Goal: Transaction & Acquisition: Purchase product/service

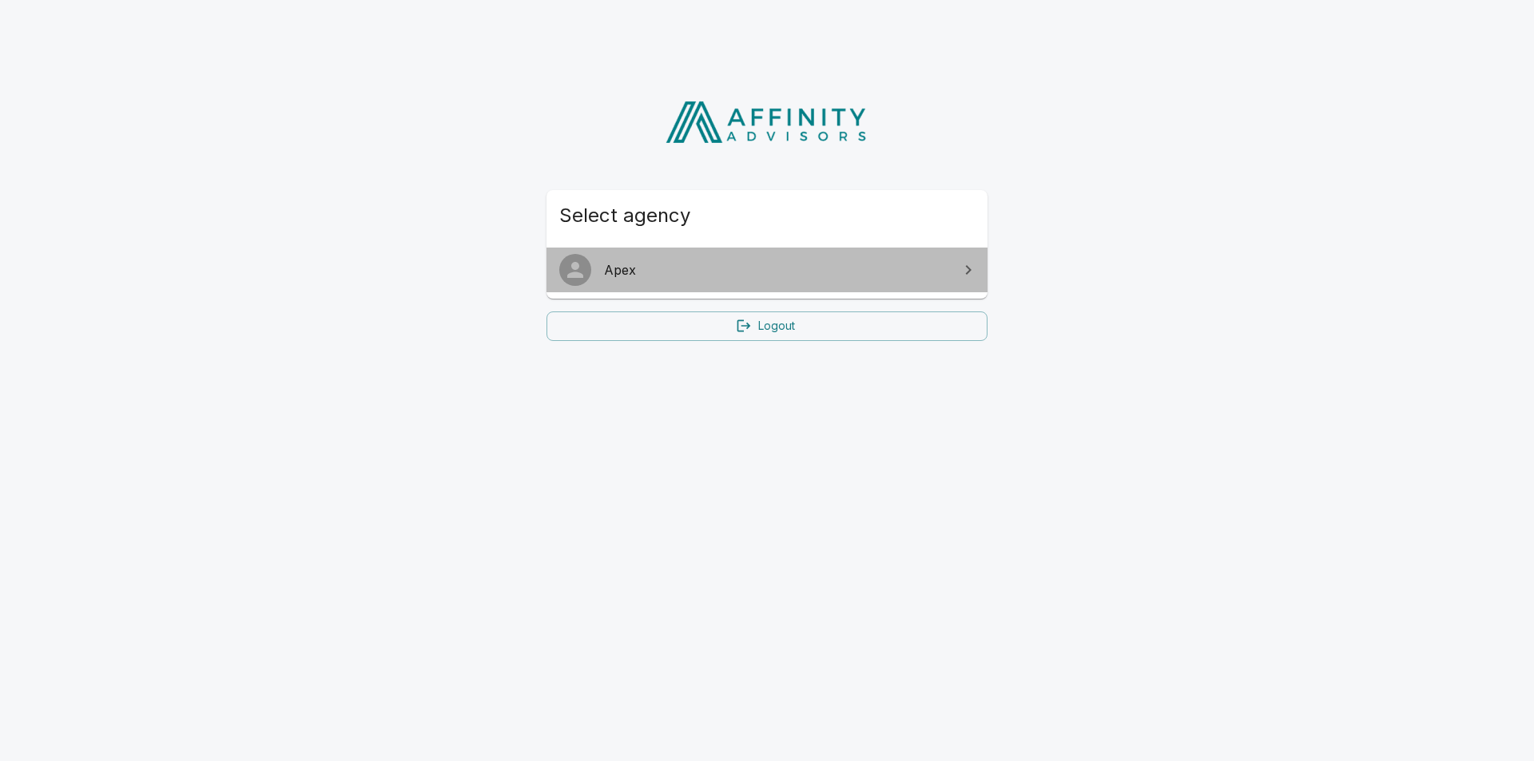
click at [745, 279] on span "Apex" at bounding box center [776, 269] width 345 height 19
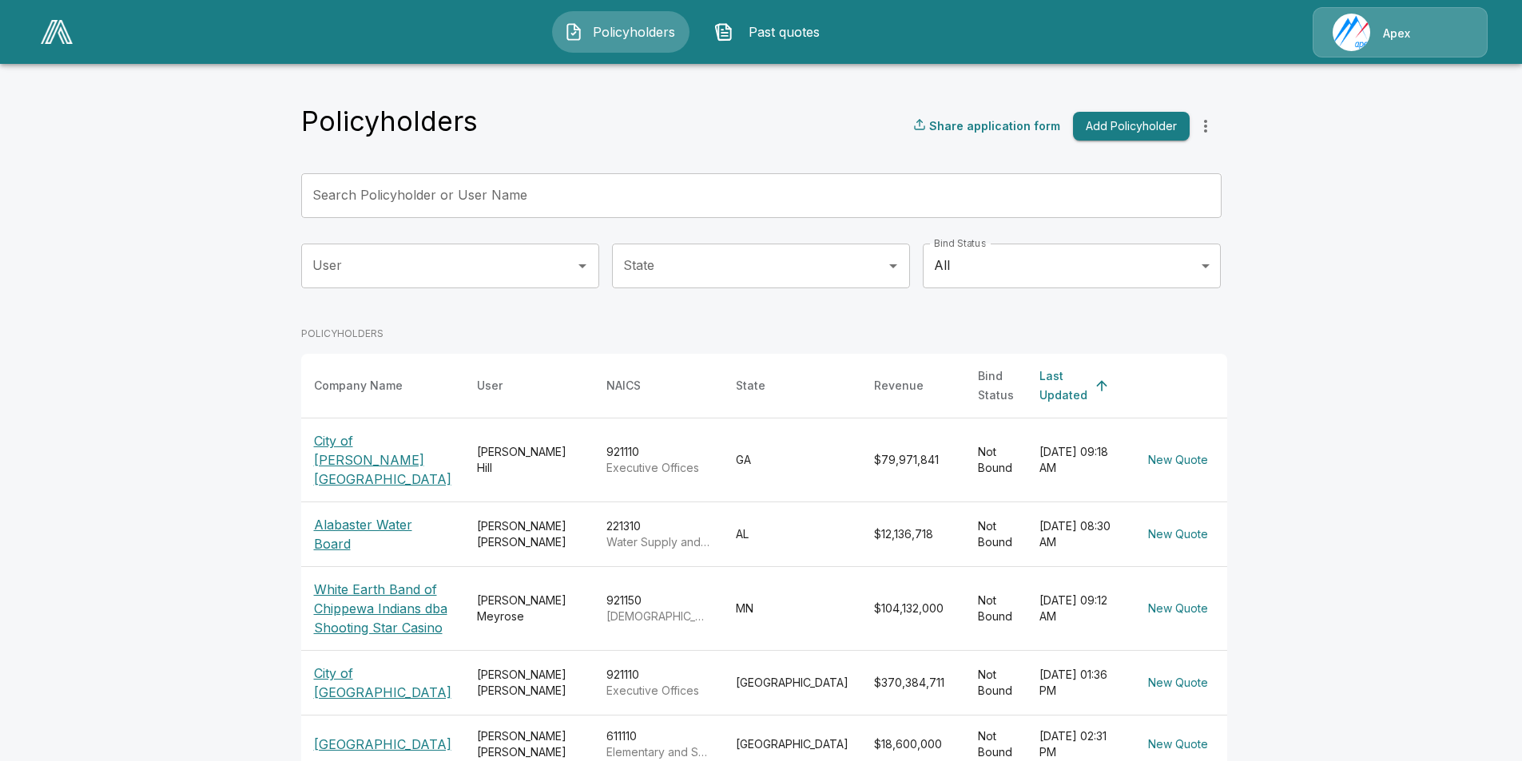
click at [386, 431] on p "City of [PERSON_NAME][GEOGRAPHIC_DATA]" at bounding box center [382, 460] width 137 height 58
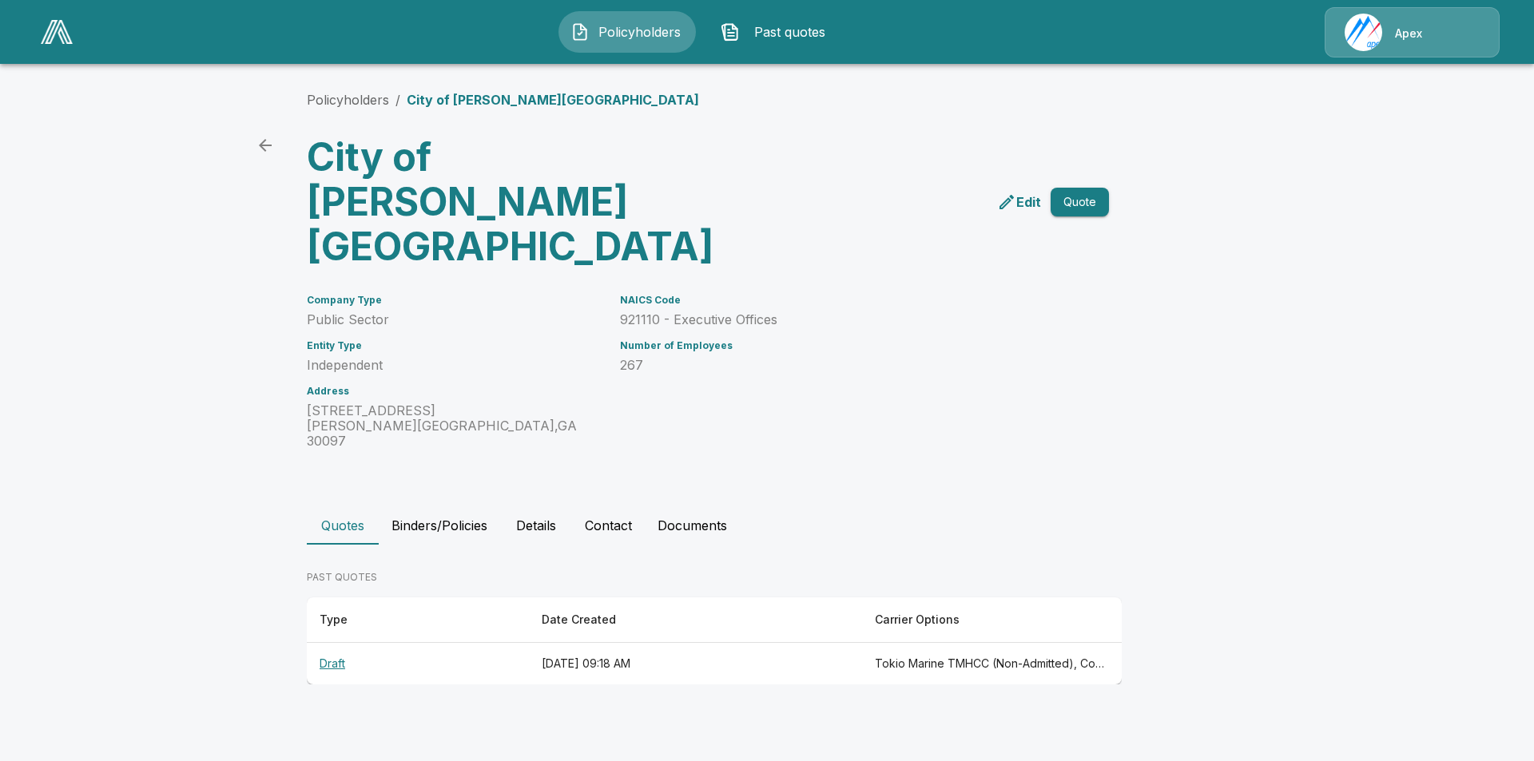
click at [1025, 193] on p "Edit" at bounding box center [1028, 202] width 25 height 19
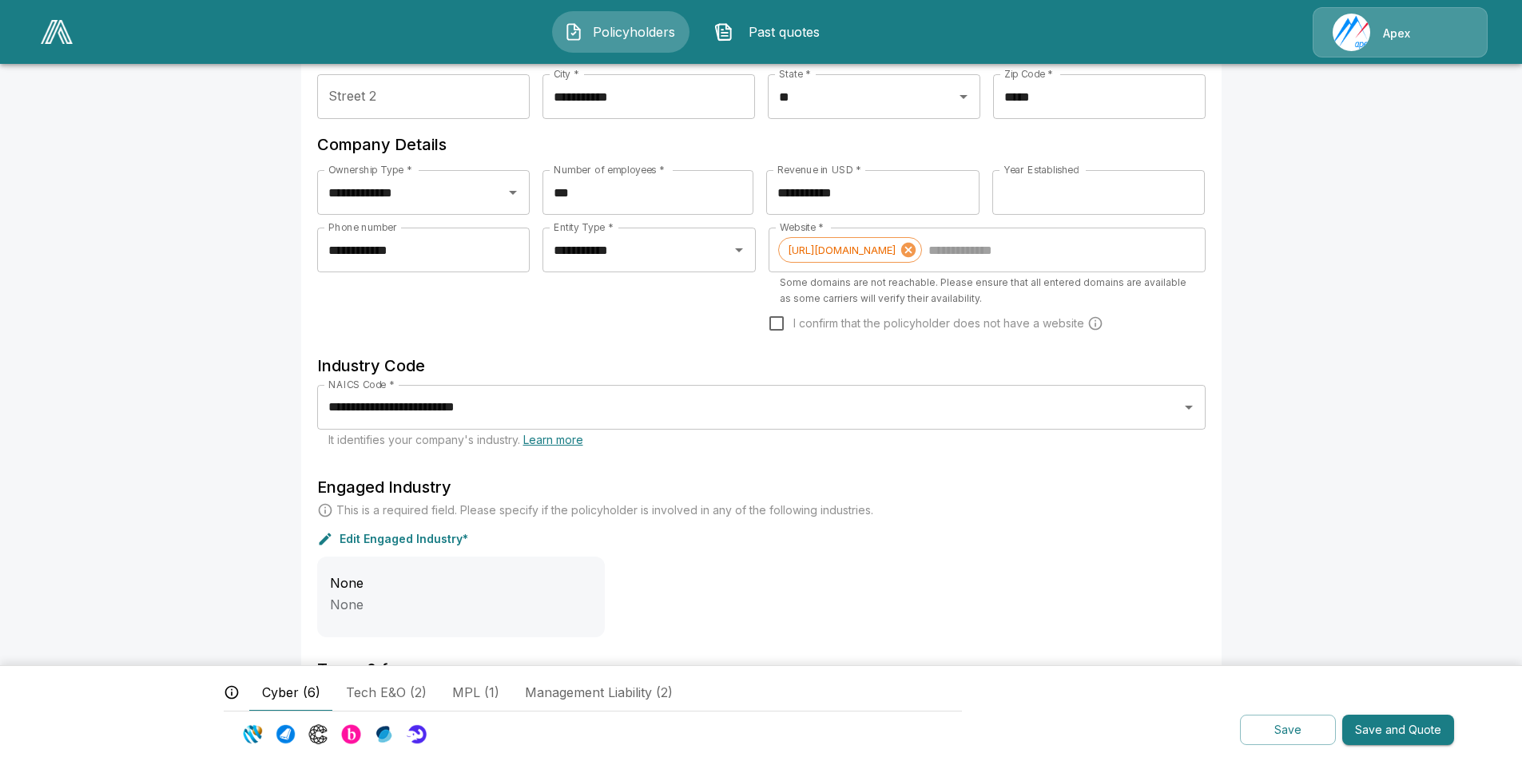
scroll to position [399, 0]
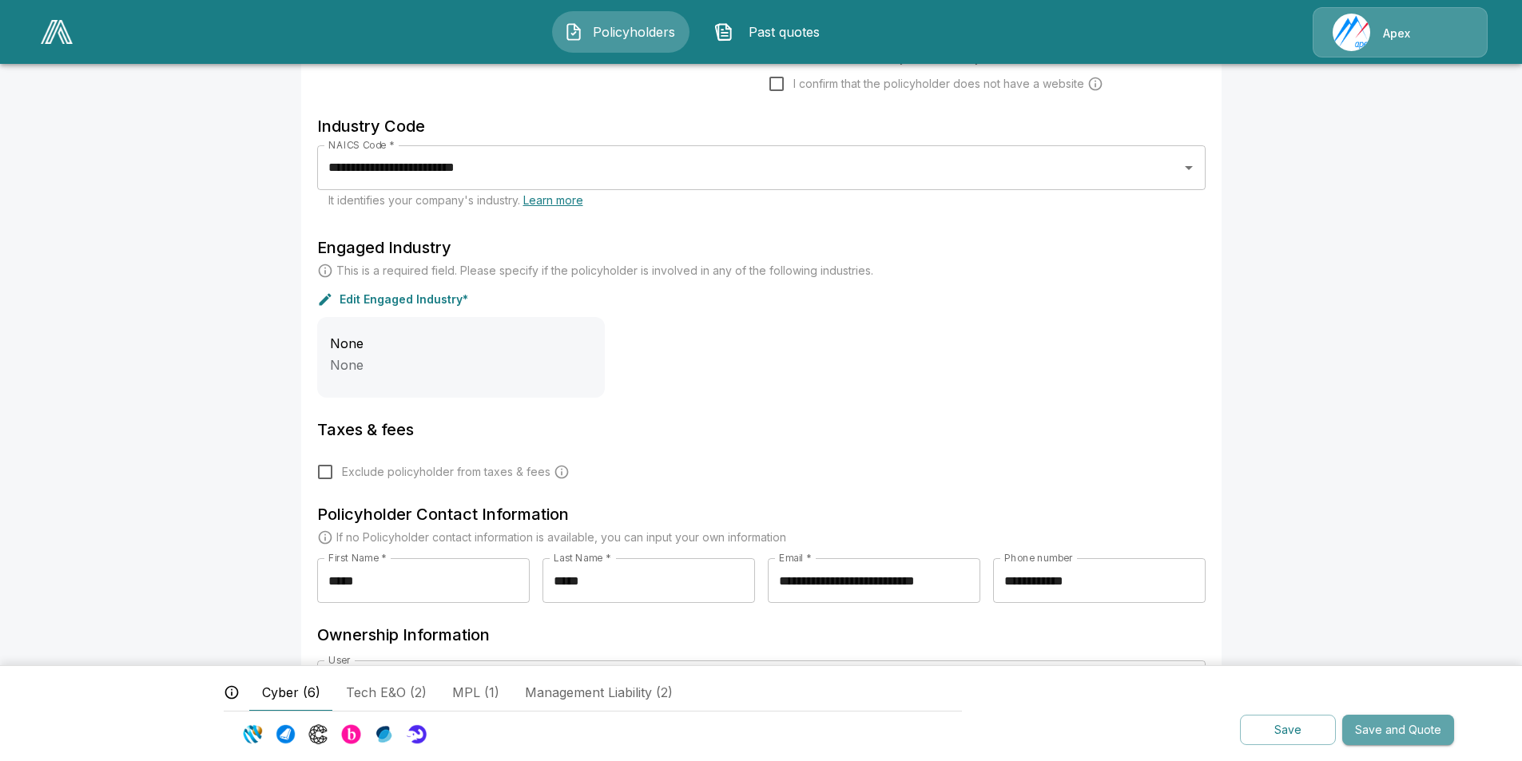
click at [1415, 741] on button "Save and Quote" at bounding box center [1398, 730] width 112 height 31
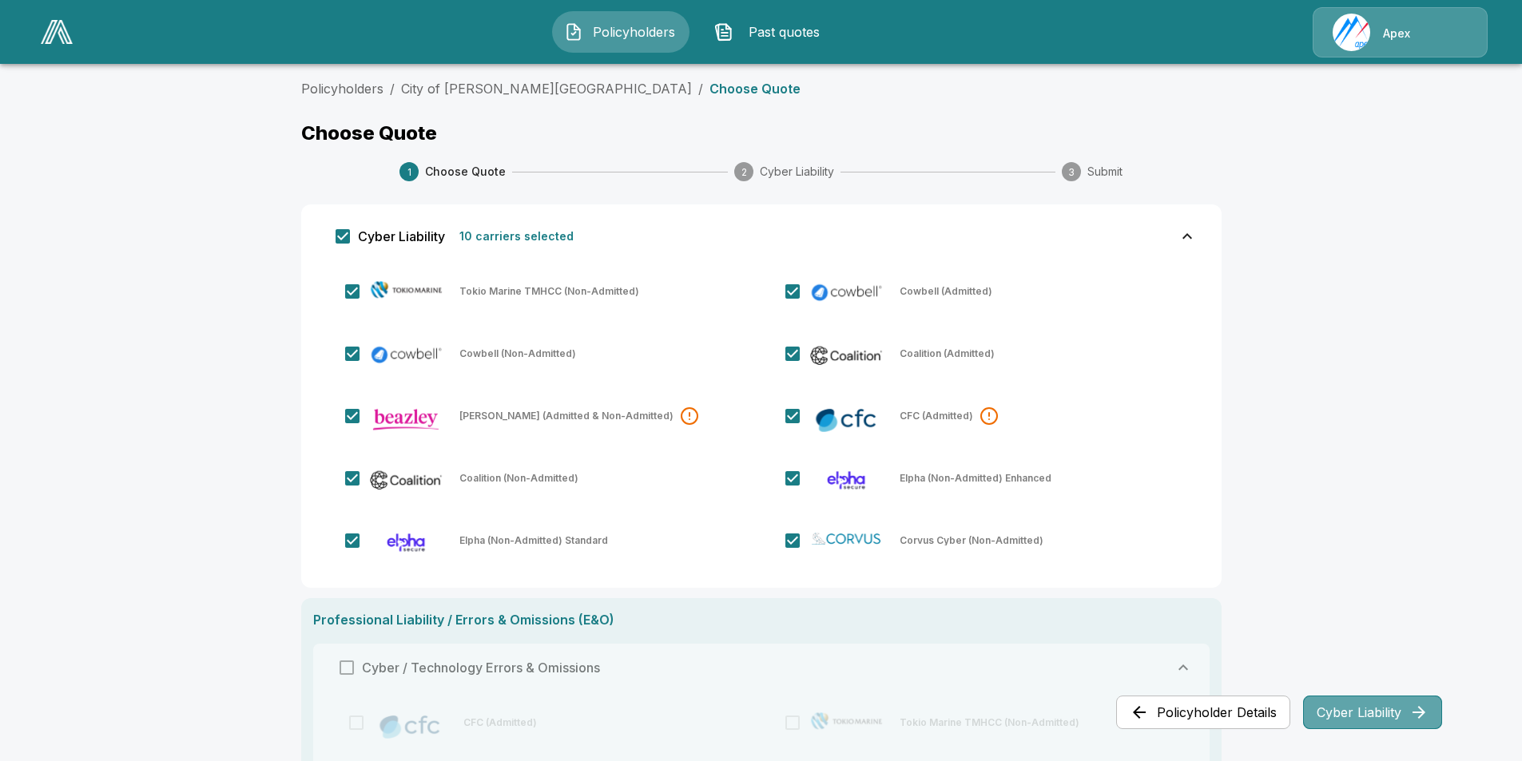
click at [1381, 716] on button "Cyber Liability" at bounding box center [1372, 713] width 139 height 34
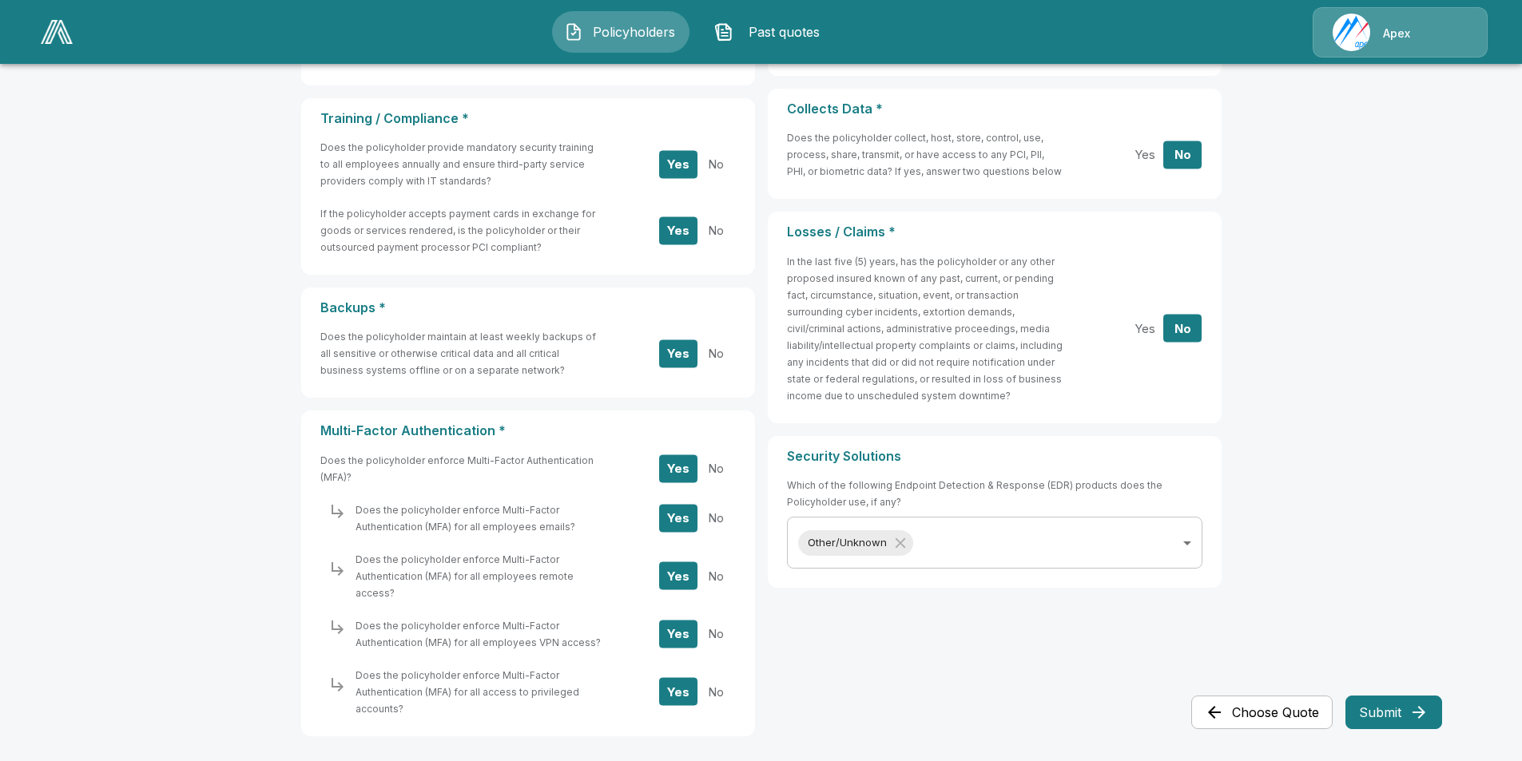
scroll to position [674, 0]
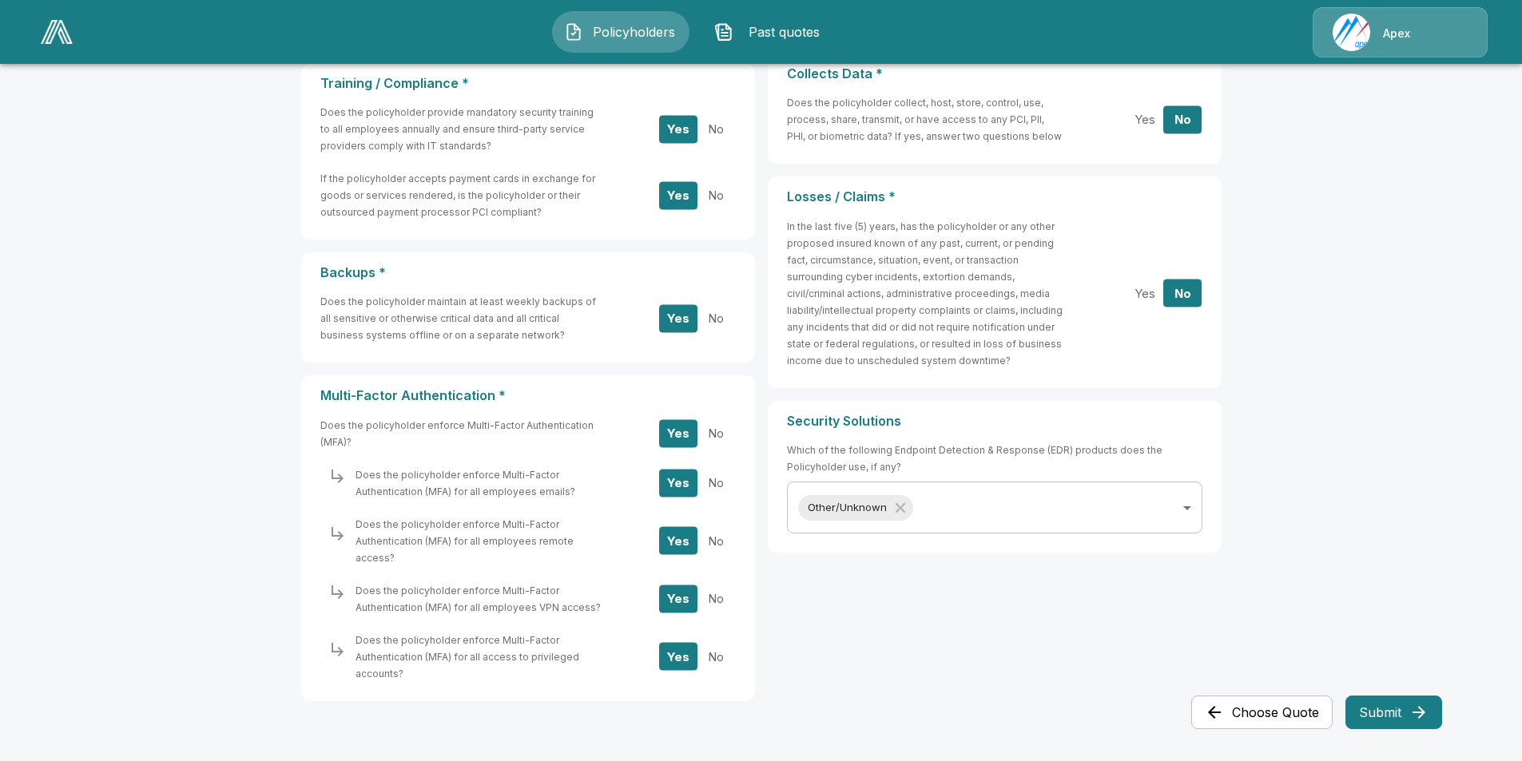
click at [1389, 705] on button "Submit" at bounding box center [1393, 713] width 97 height 34
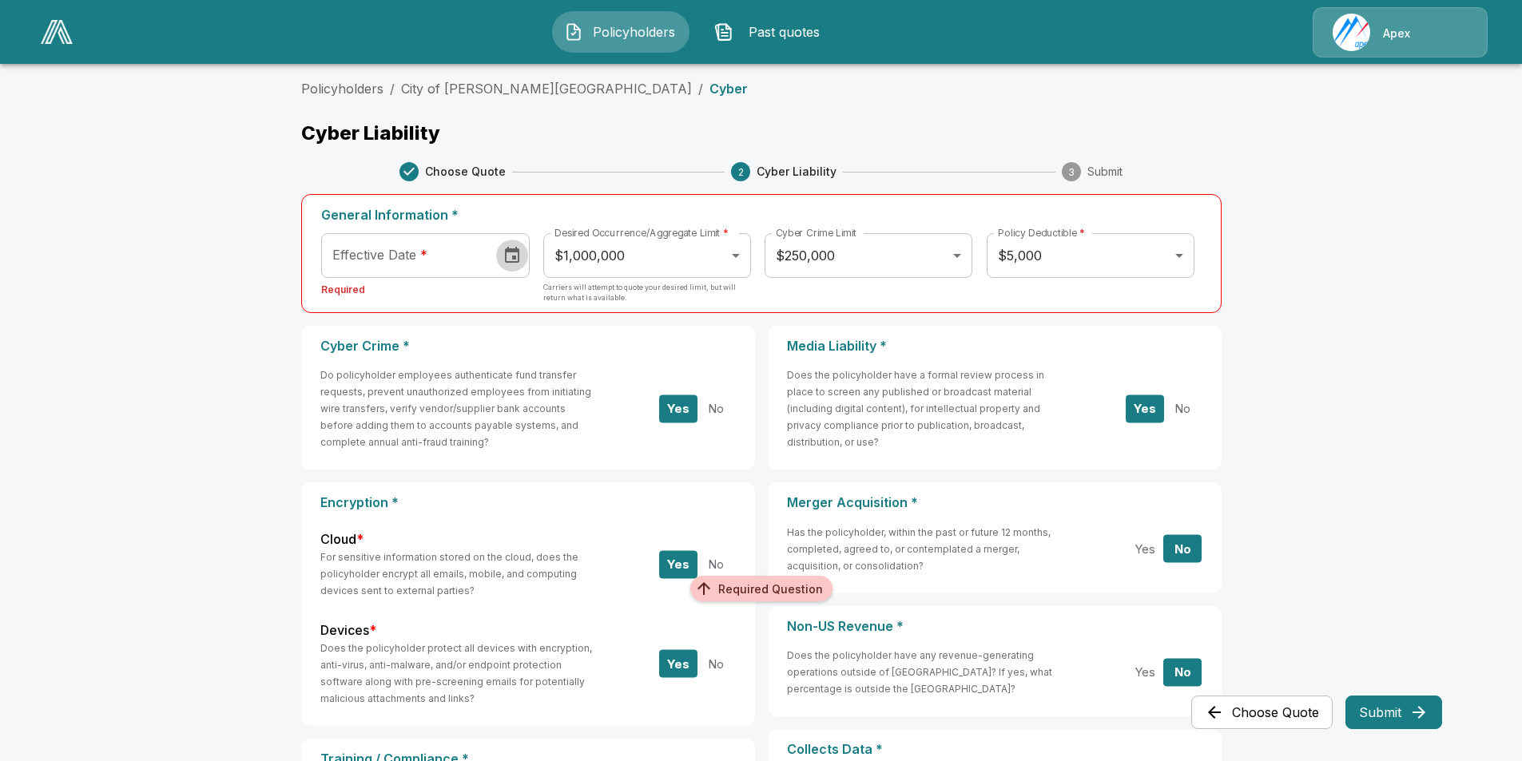
click at [519, 262] on icon "Choose date" at bounding box center [512, 255] width 14 height 16
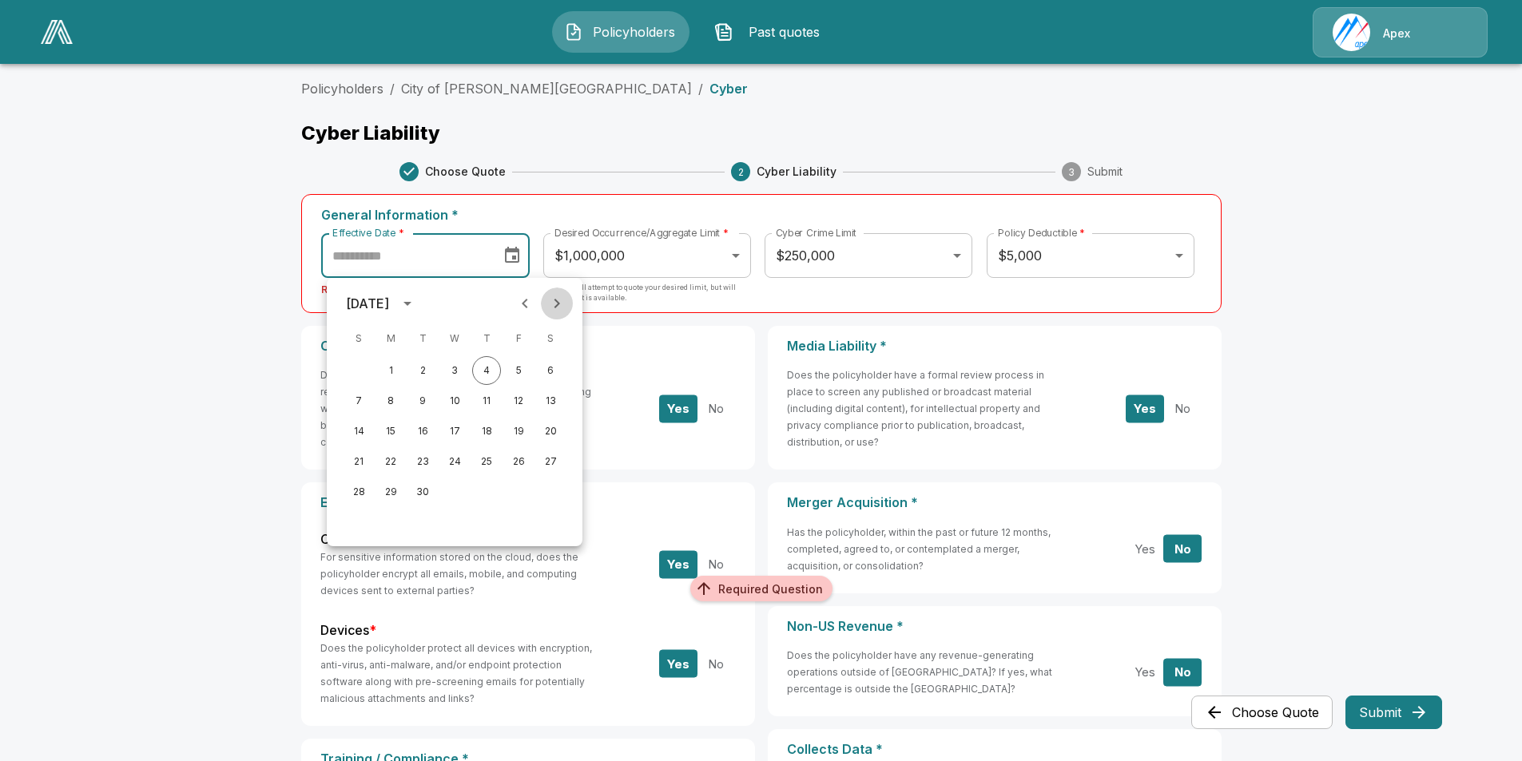
click at [552, 300] on icon "Next month" at bounding box center [556, 303] width 19 height 19
click at [348, 525] on button "30" at bounding box center [358, 522] width 29 height 29
type input "**********"
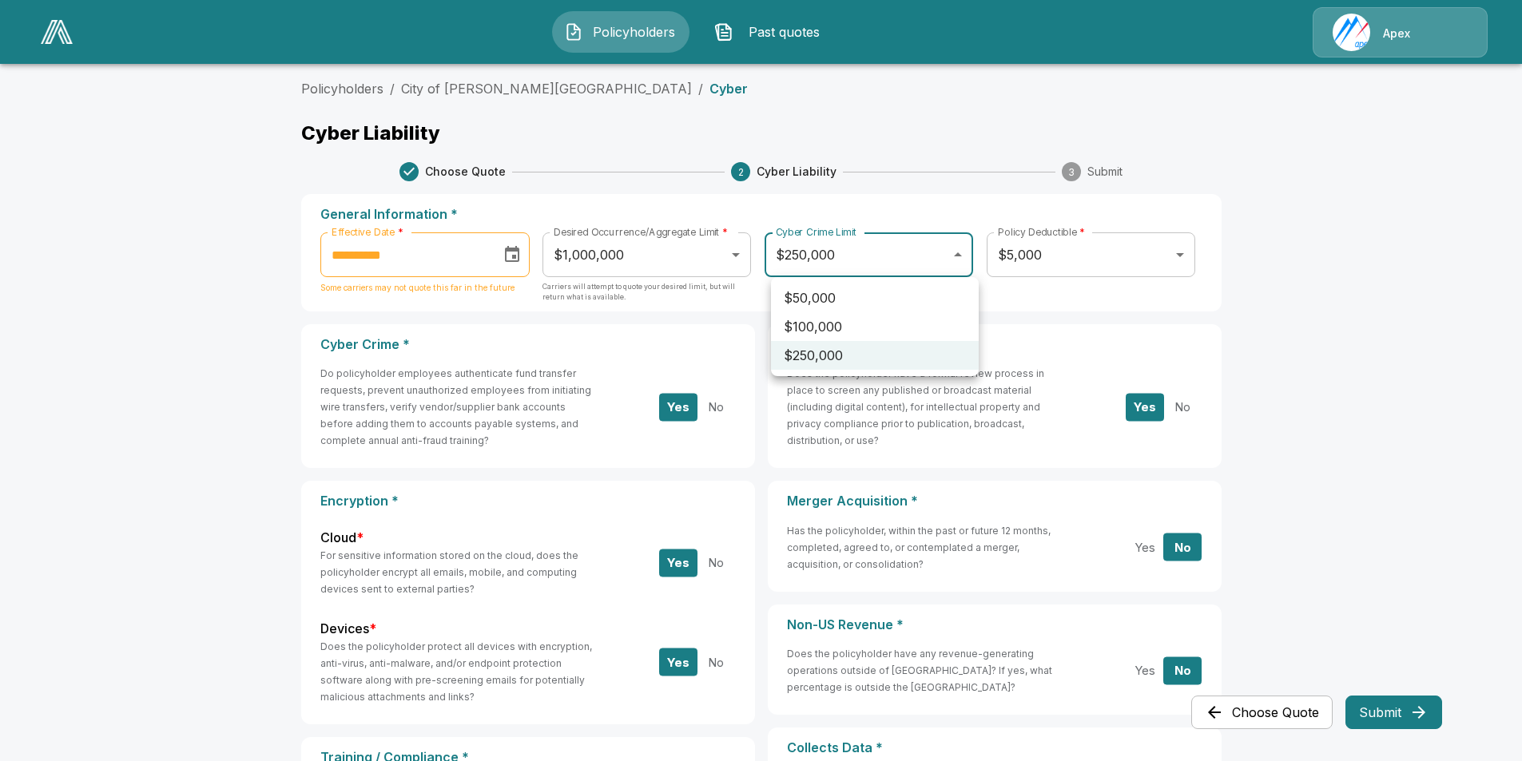
click at [962, 260] on body "**********" at bounding box center [761, 726] width 1522 height 1452
click at [962, 260] on div at bounding box center [761, 380] width 1522 height 761
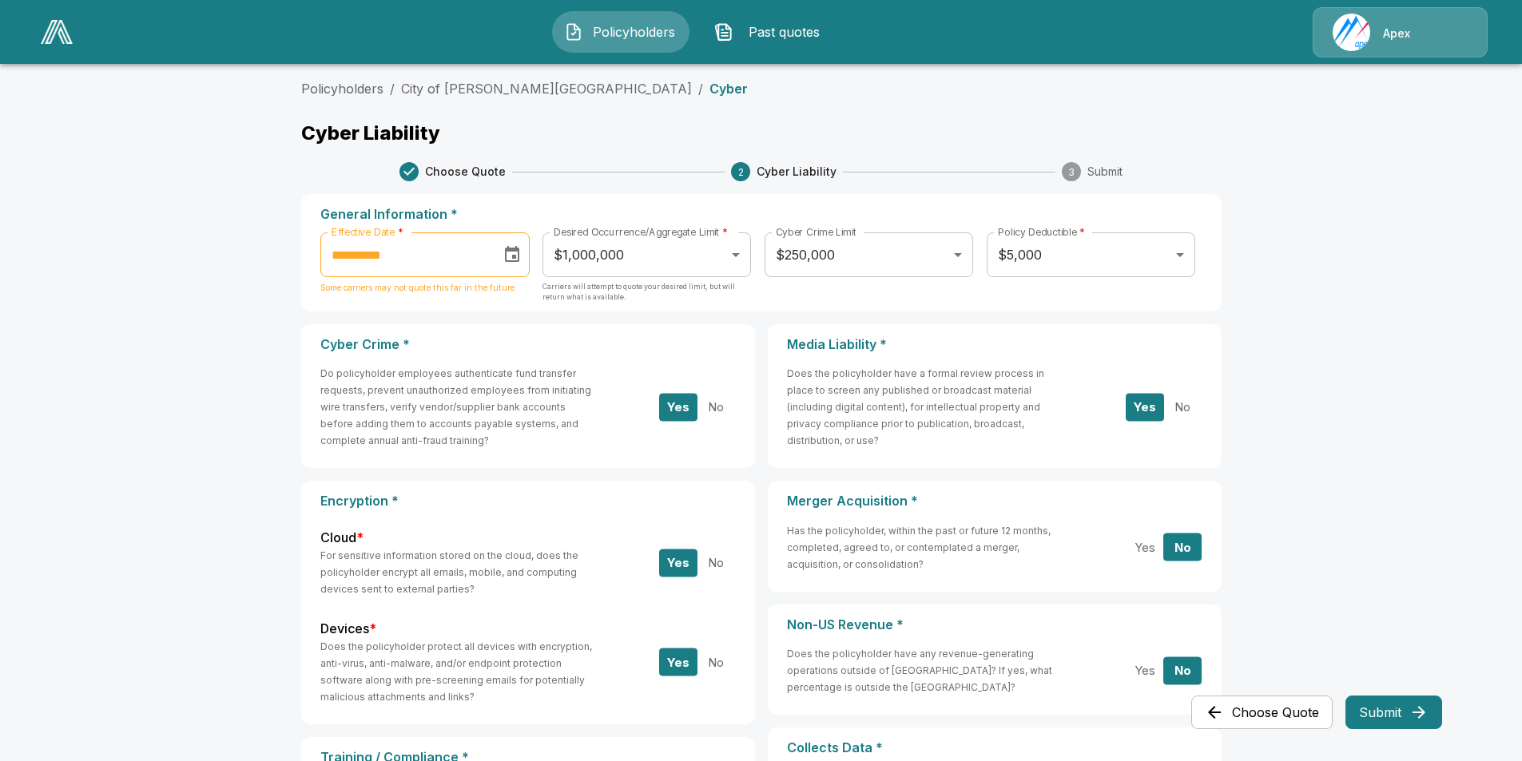
click at [276, 410] on main "**********" at bounding box center [761, 726] width 1522 height 1452
click at [1398, 705] on button "Submit" at bounding box center [1393, 713] width 97 height 34
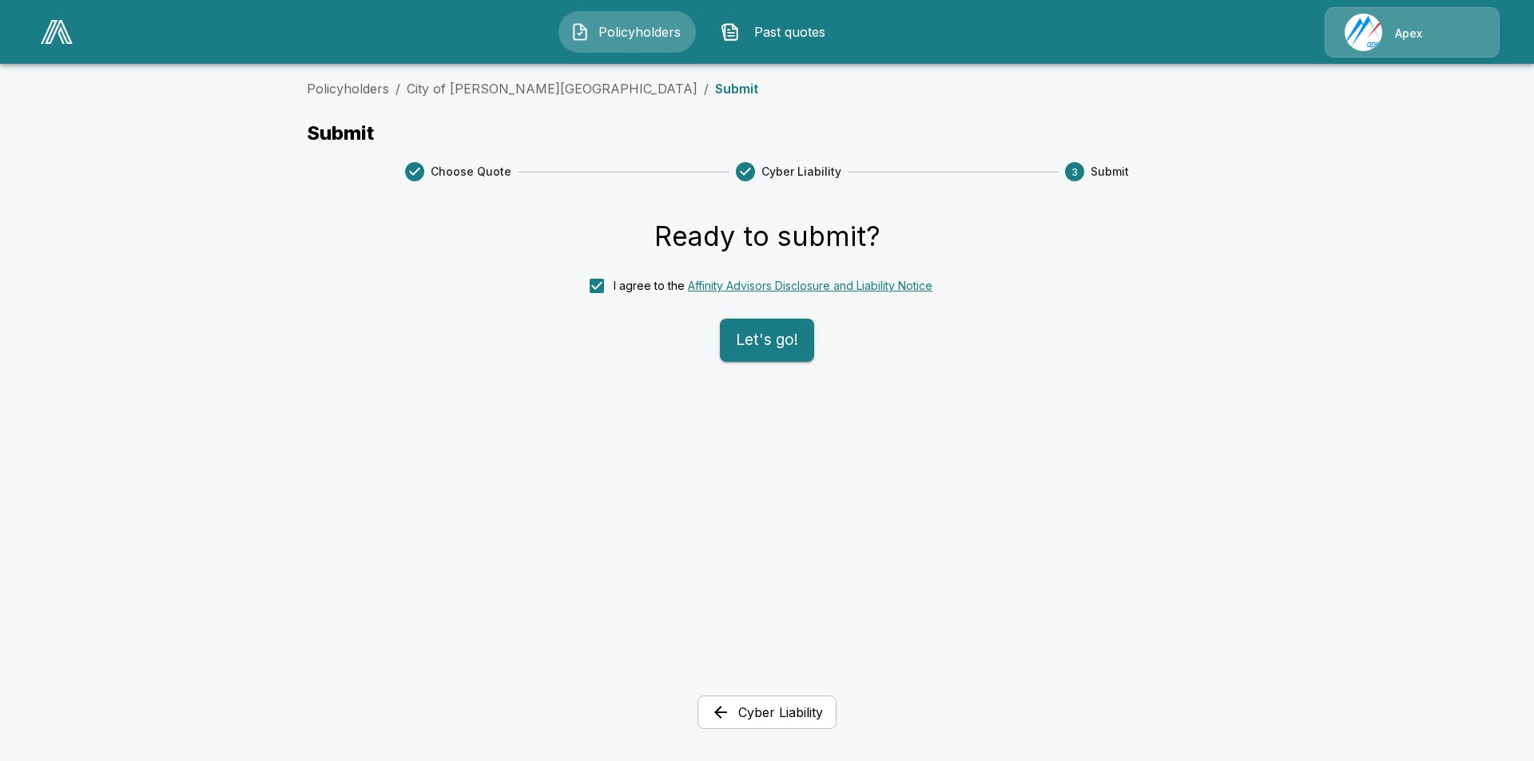
click at [756, 348] on button "Let's go!" at bounding box center [767, 340] width 94 height 43
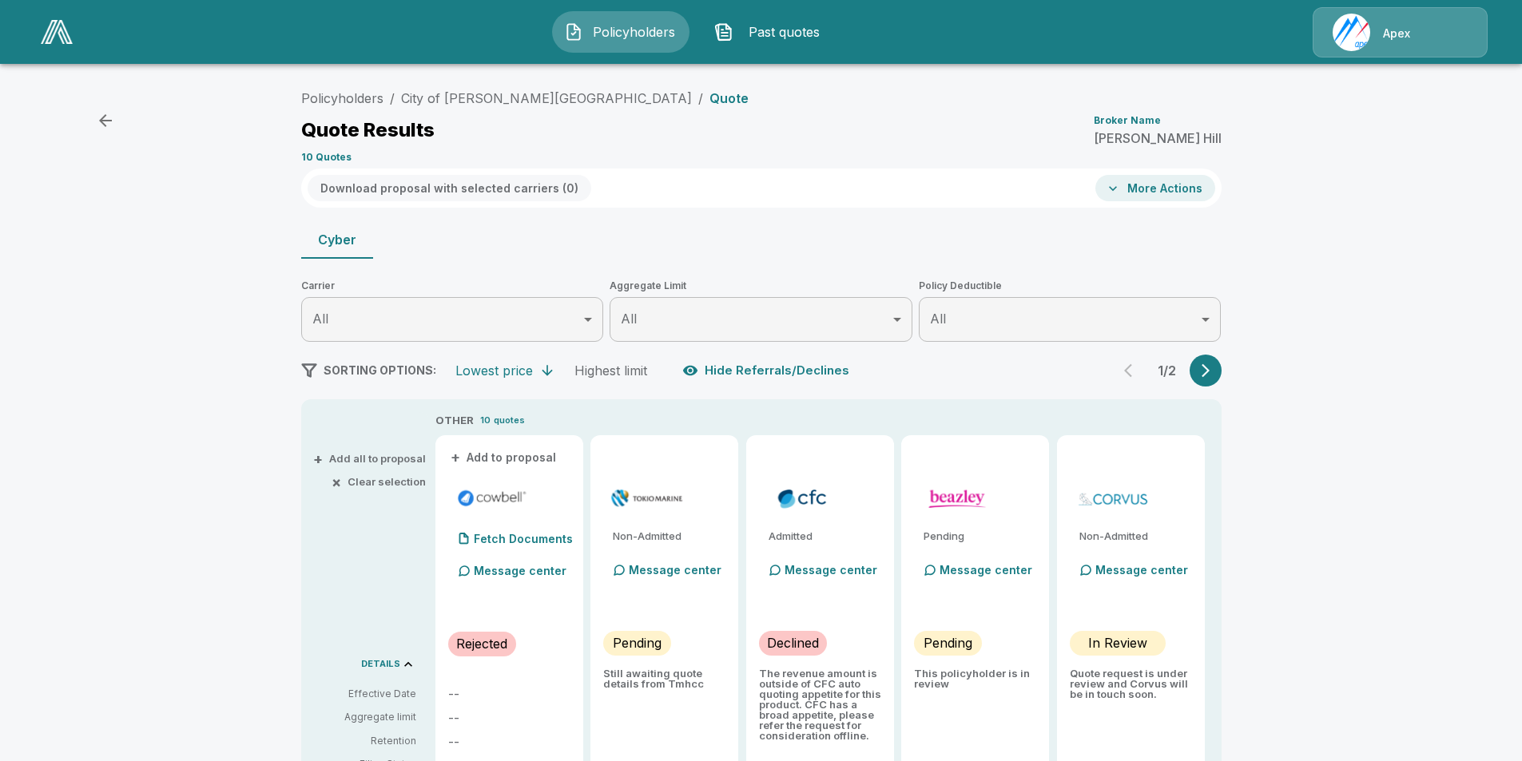
click at [1215, 358] on button "button" at bounding box center [1206, 371] width 32 height 32
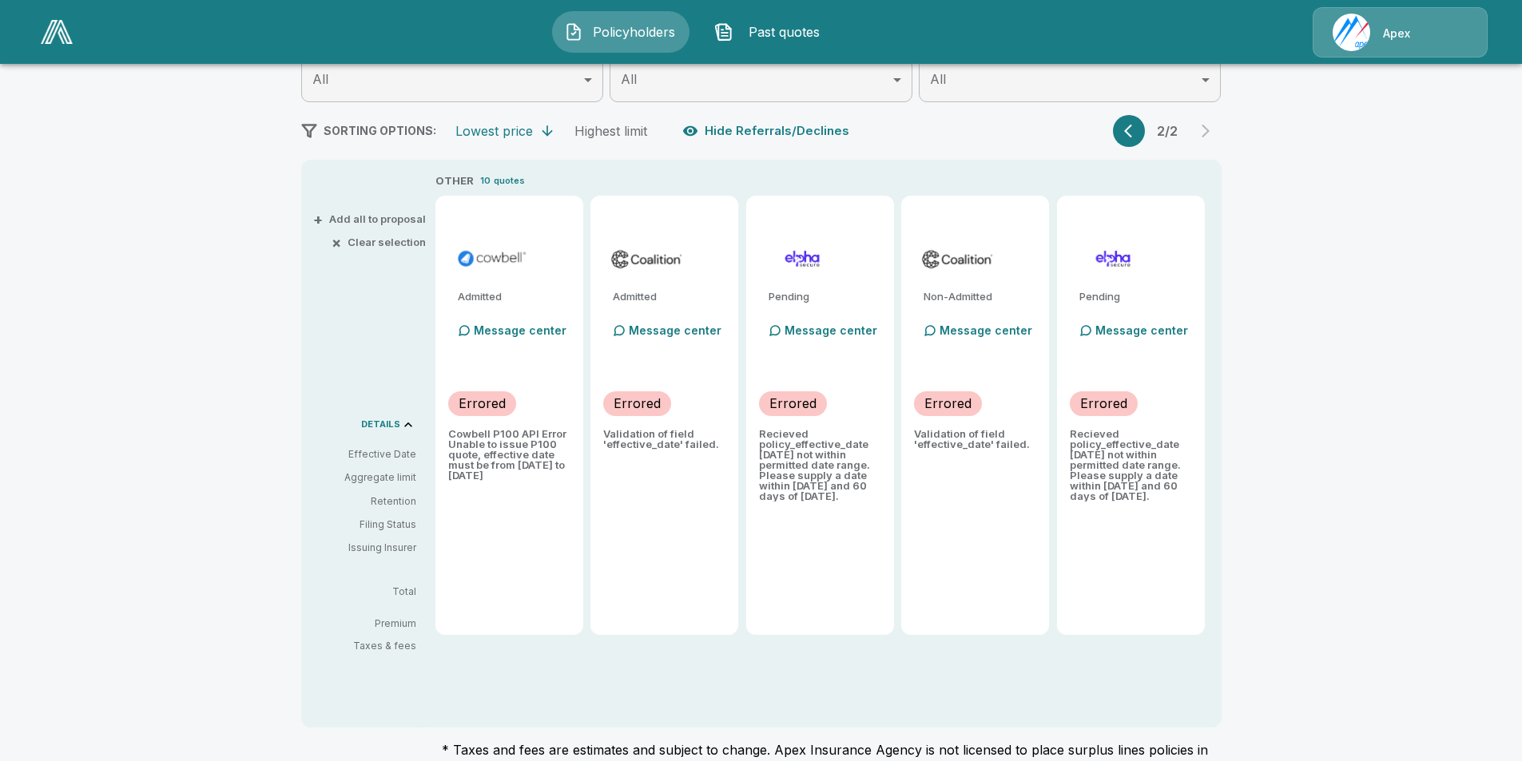
scroll to position [160, 0]
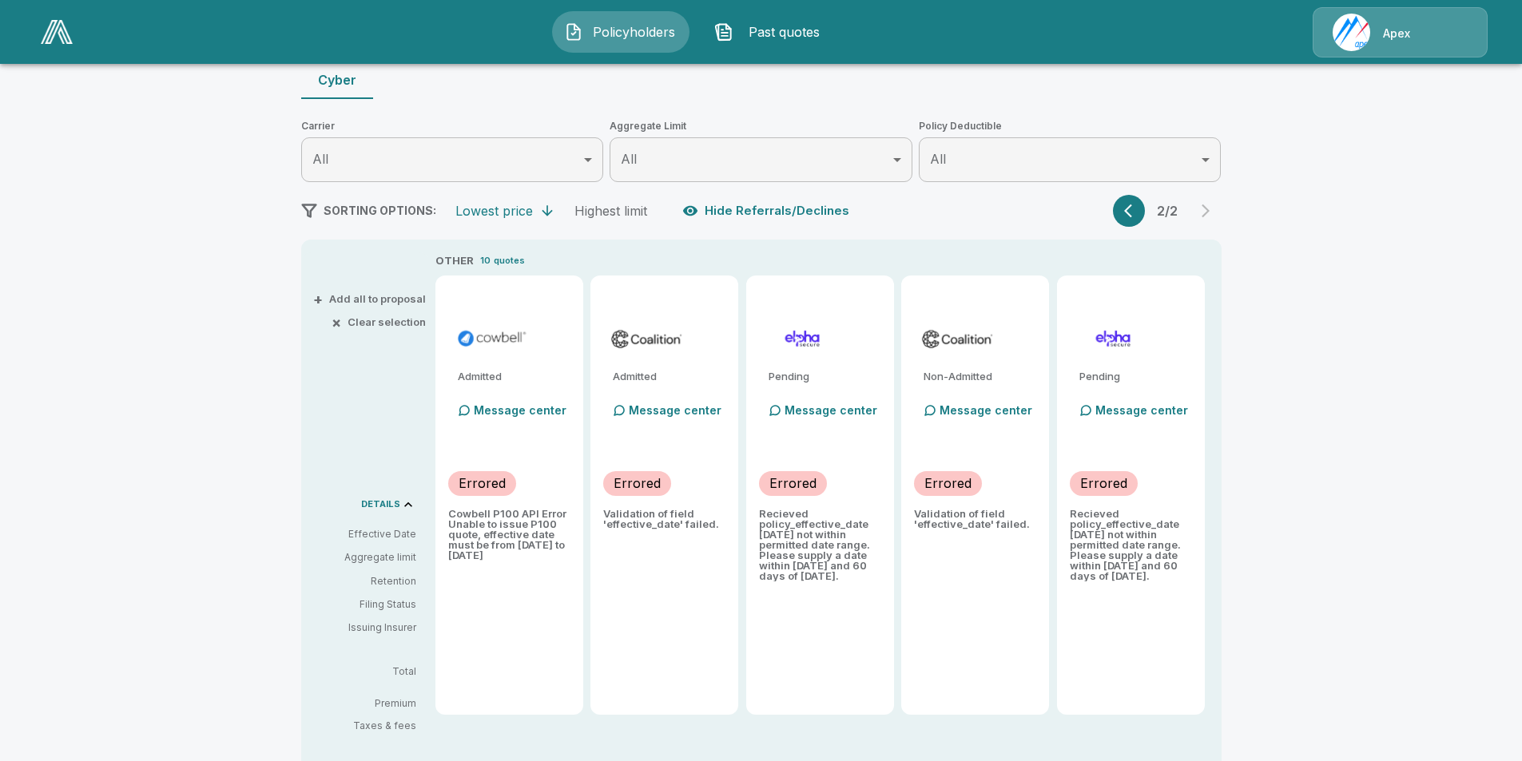
click at [1134, 203] on icon "button" at bounding box center [1132, 211] width 16 height 16
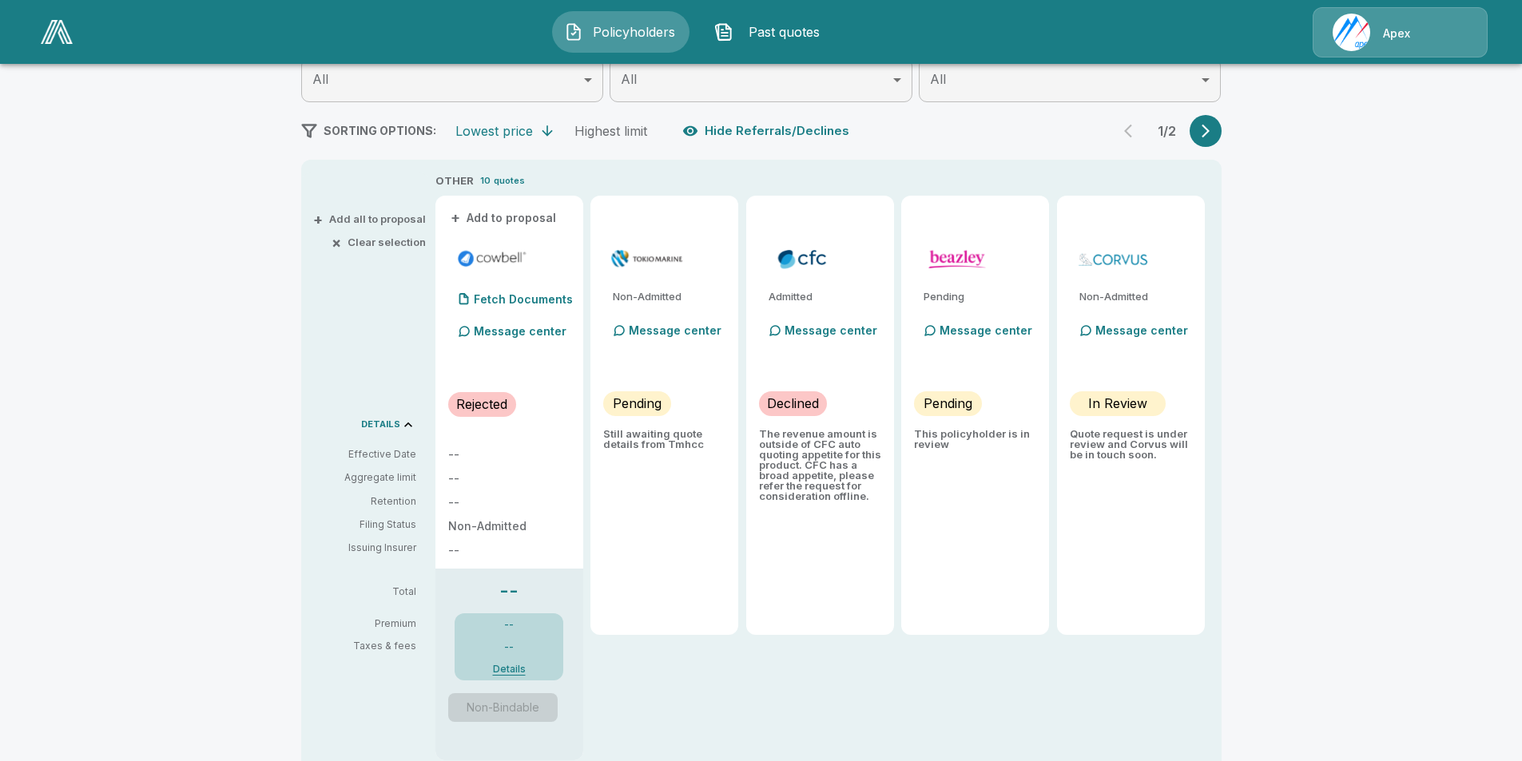
scroll to position [320, 0]
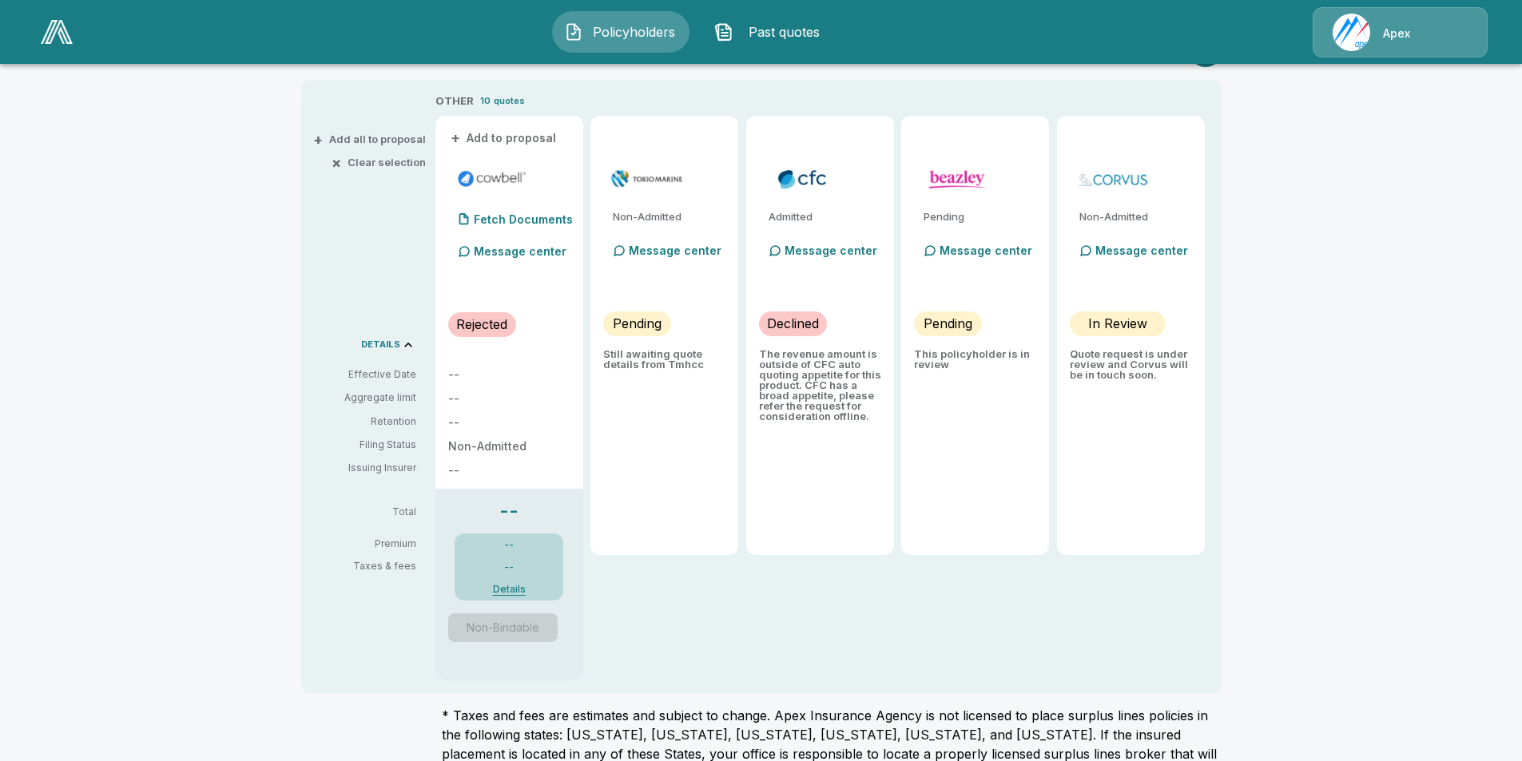
type input "*******"
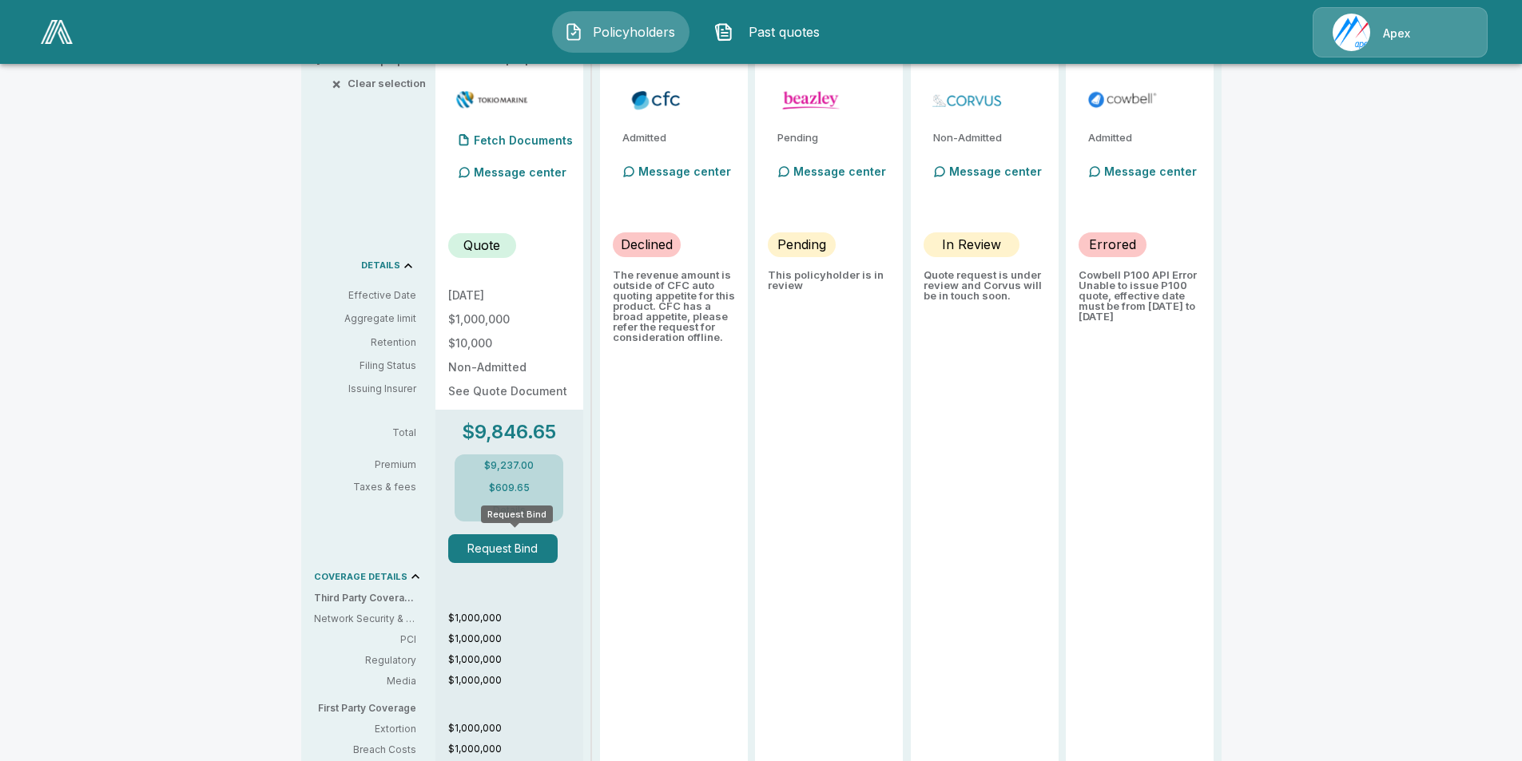
scroll to position [160, 0]
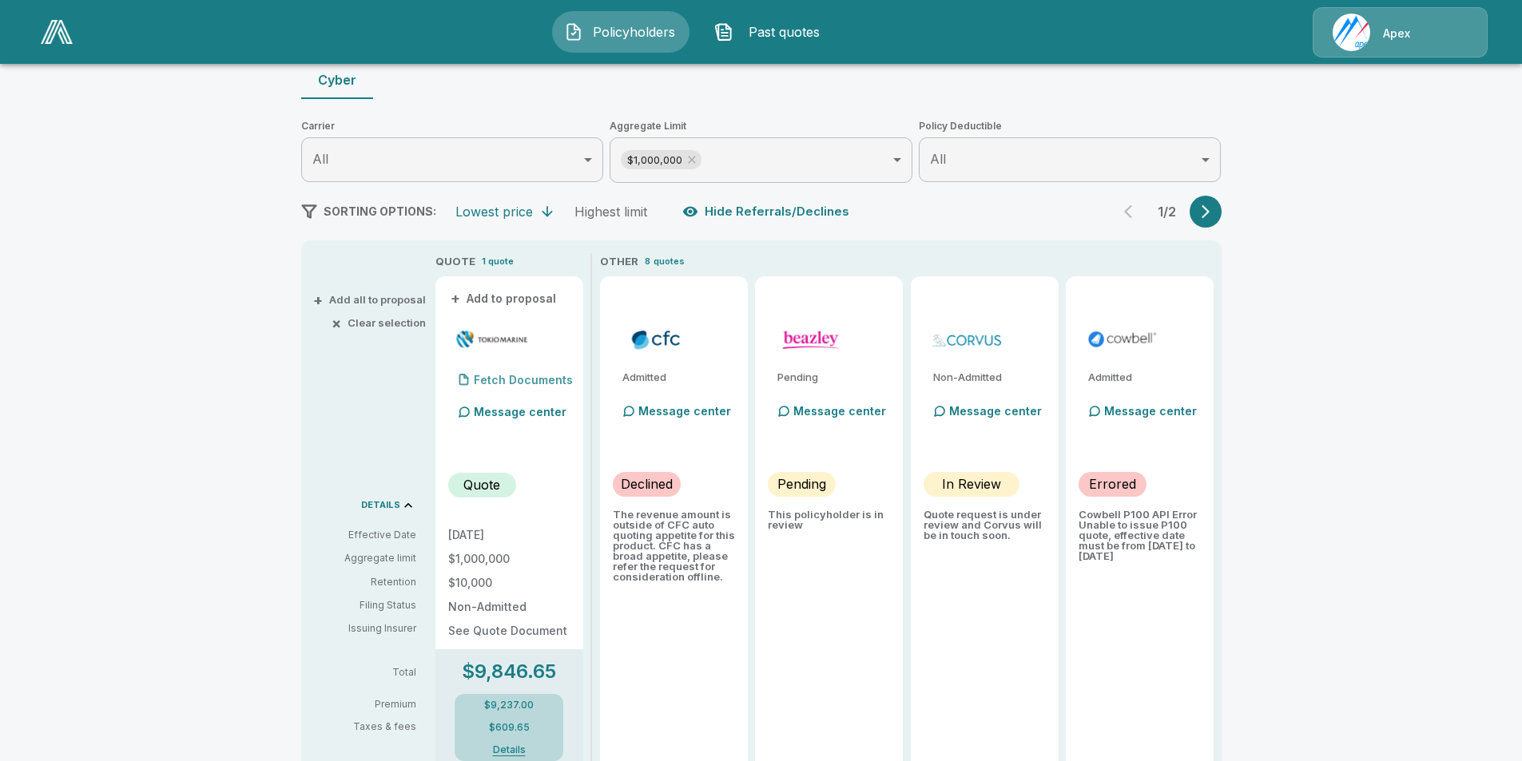
click at [528, 378] on p "Fetch Documents" at bounding box center [523, 380] width 99 height 11
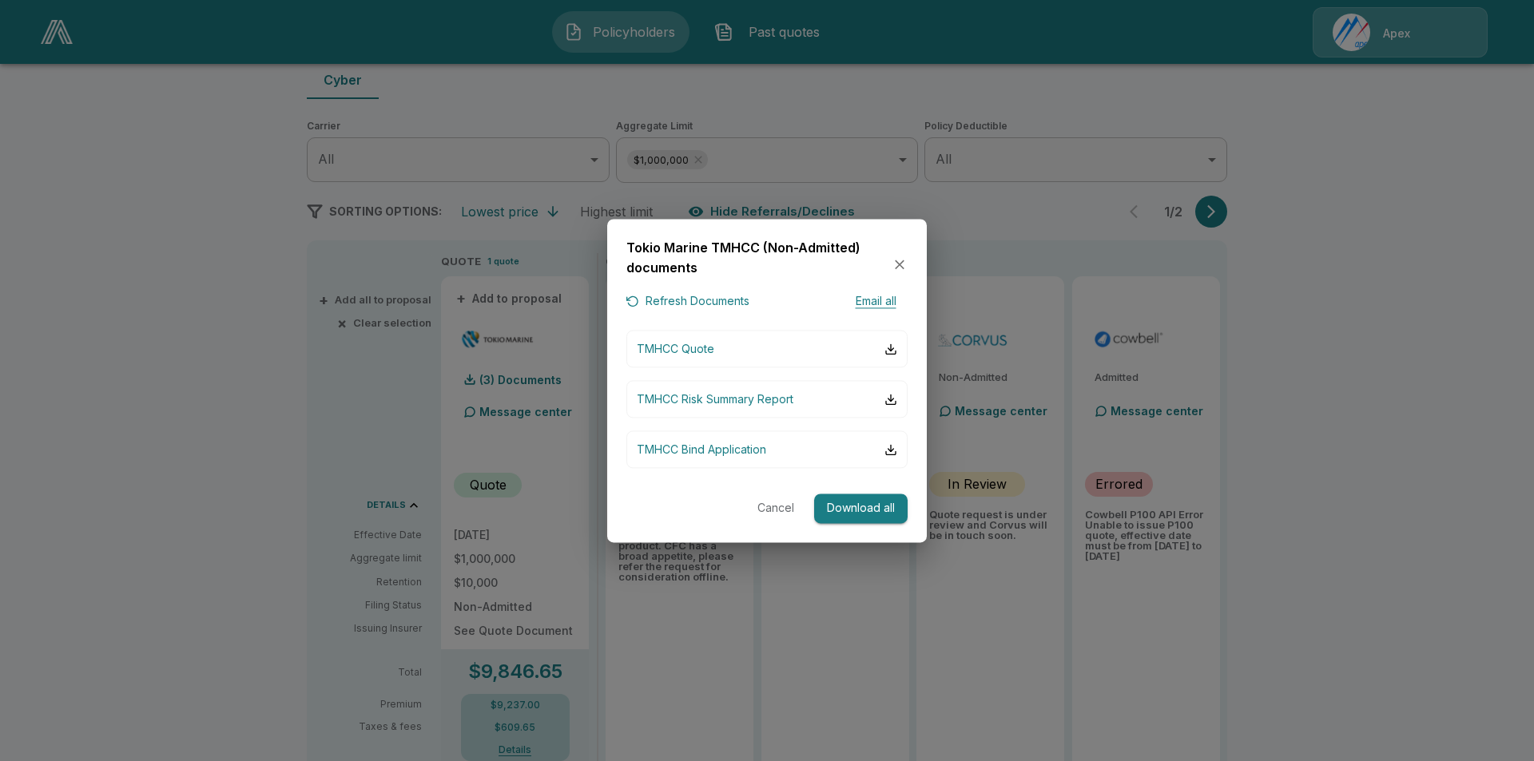
click at [886, 303] on button "Email all" at bounding box center [876, 302] width 64 height 20
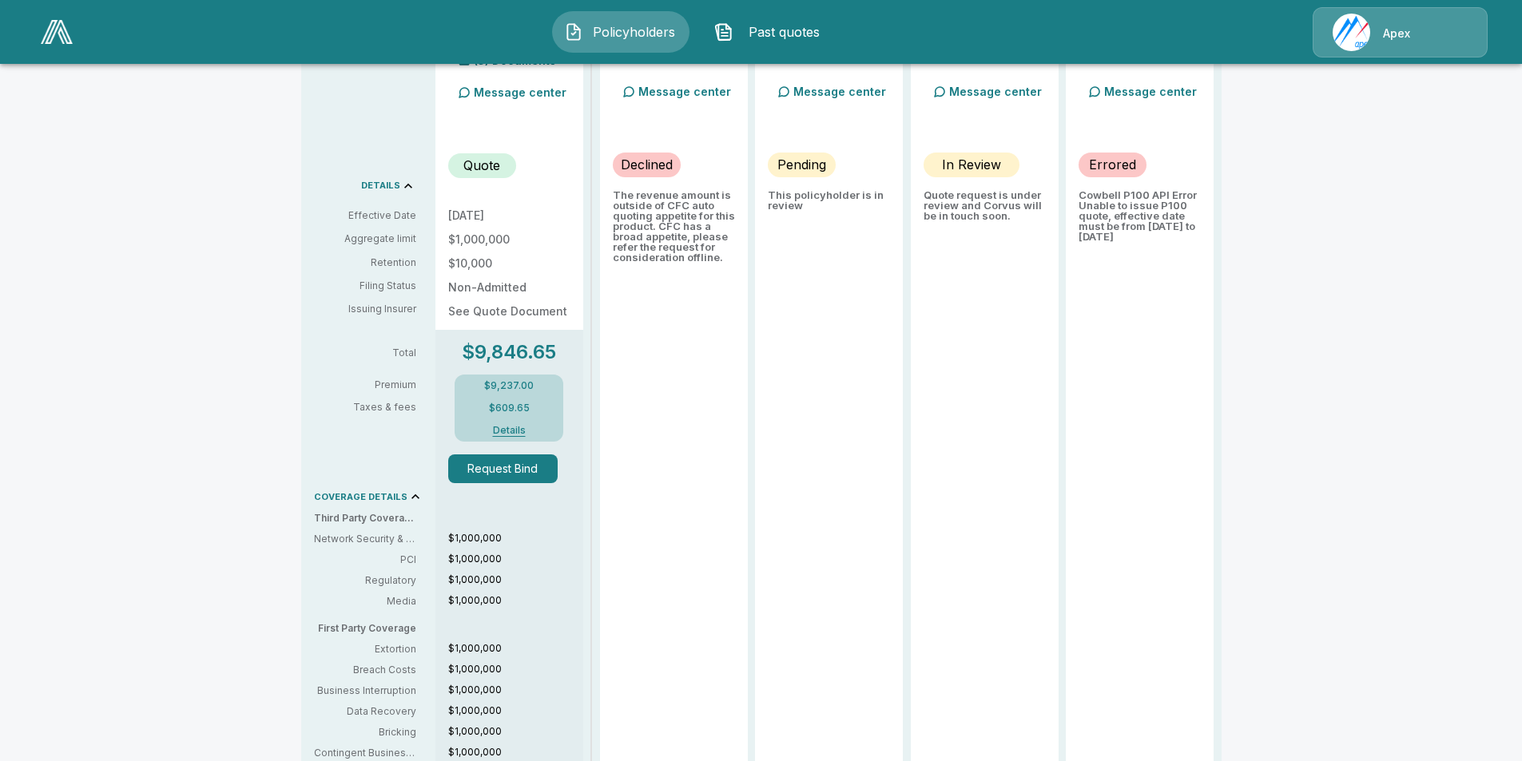
scroll to position [320, 0]
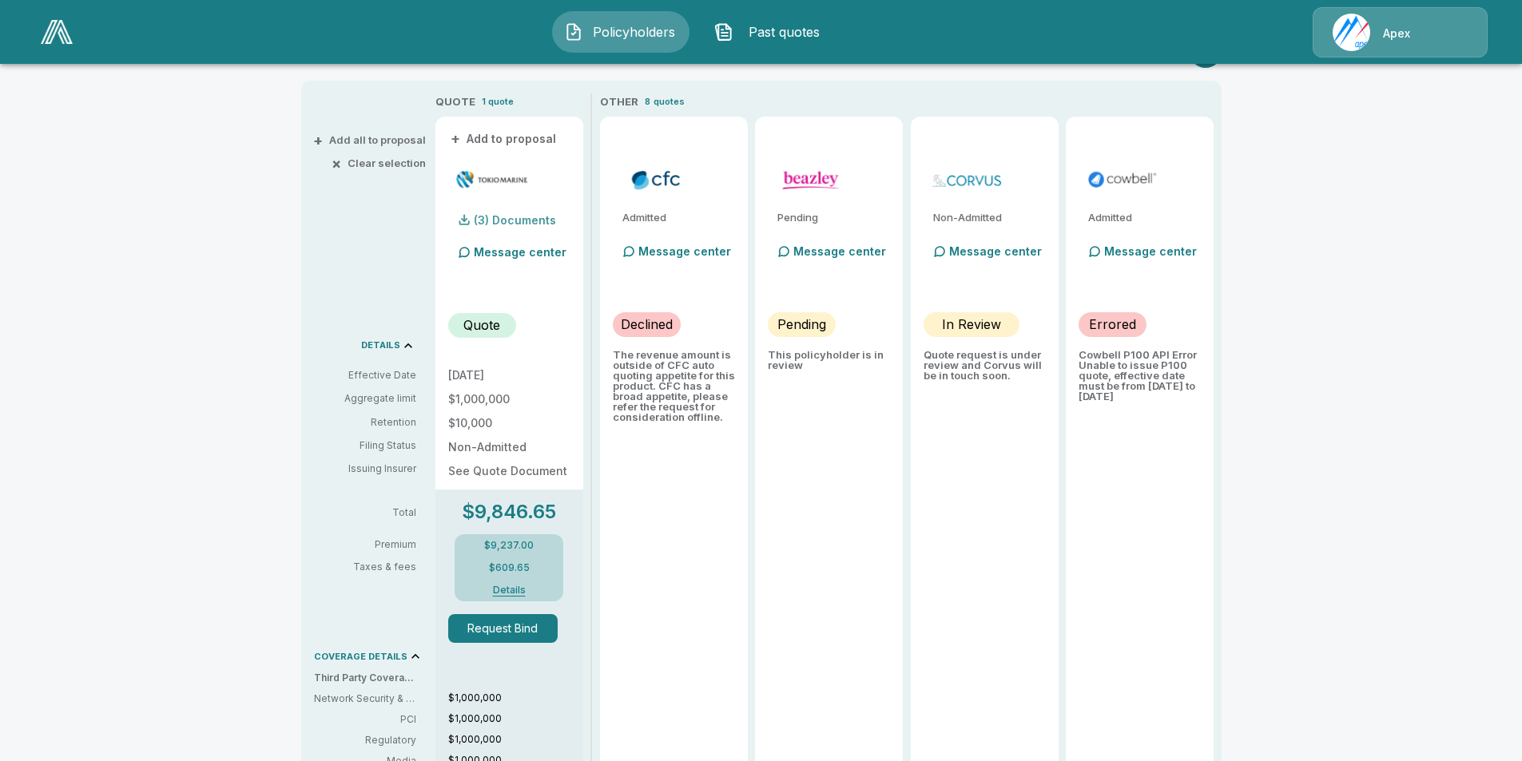
click at [510, 222] on p "(3) Documents" at bounding box center [515, 220] width 82 height 11
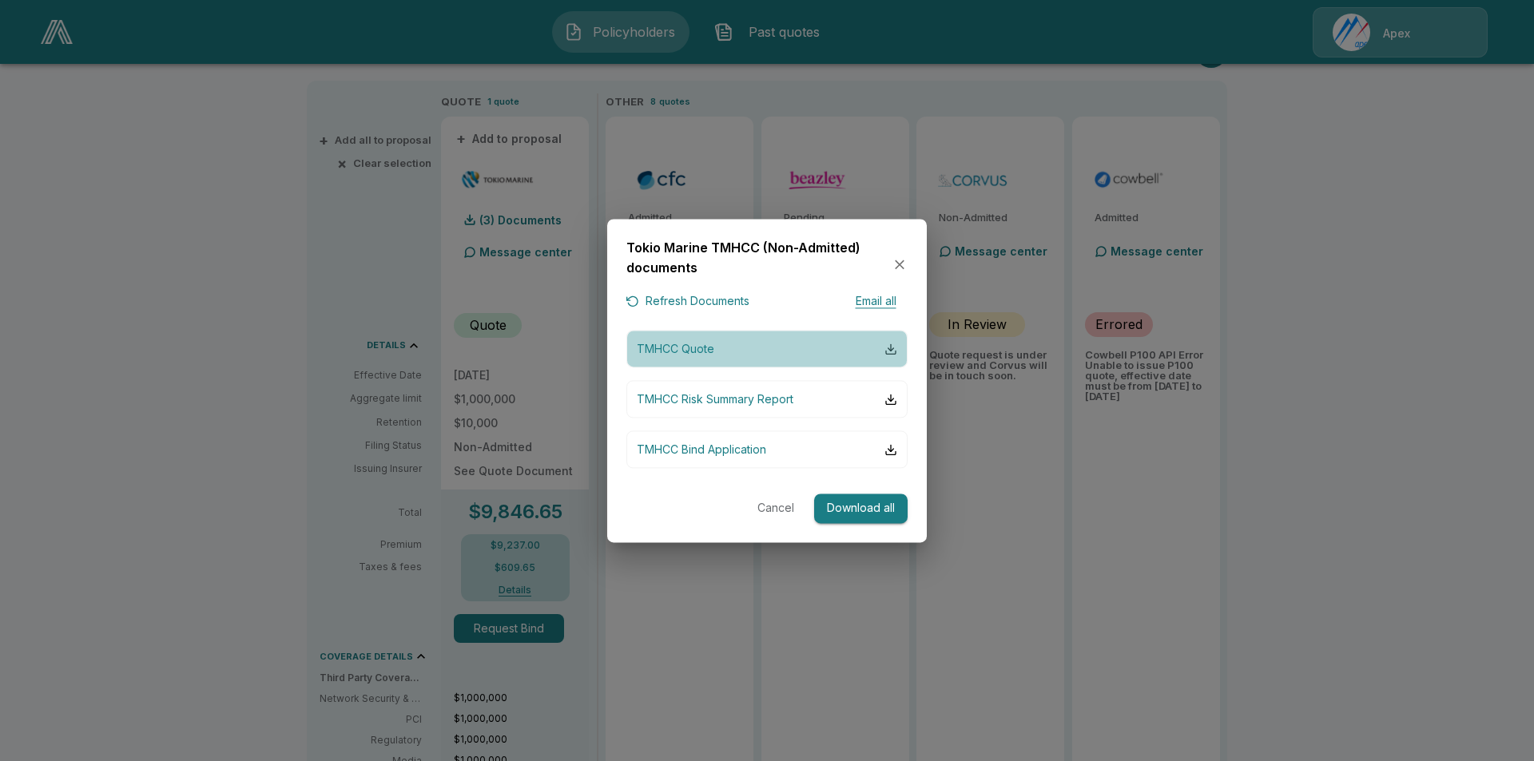
click at [892, 352] on div "button" at bounding box center [890, 349] width 13 height 13
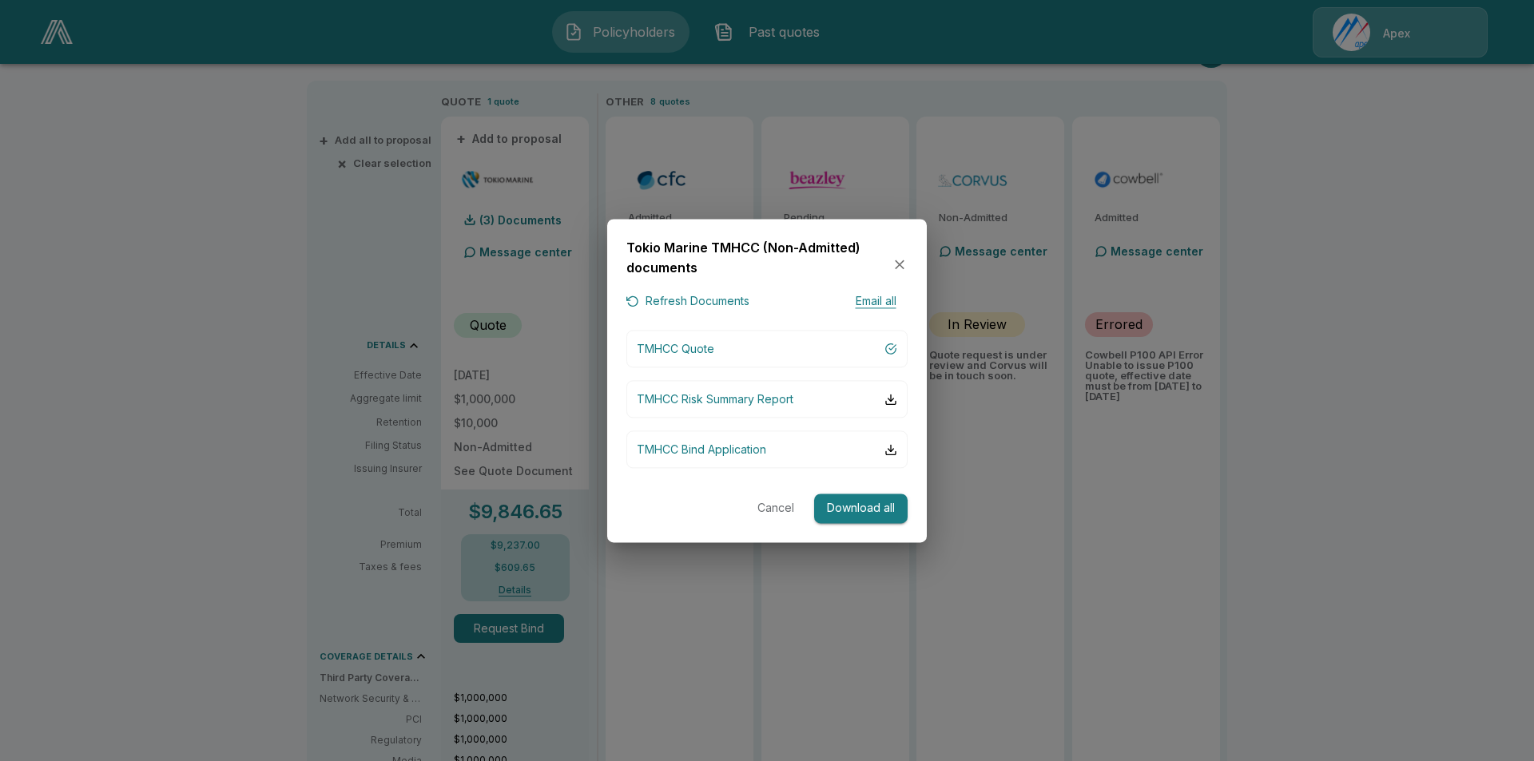
click at [897, 260] on icon "button" at bounding box center [900, 265] width 16 height 16
